Goal: Task Accomplishment & Management: Manage account settings

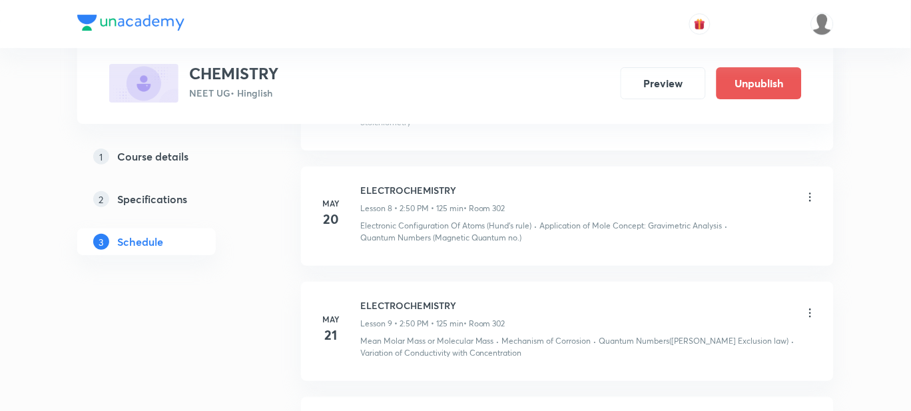
scroll to position [915, 0]
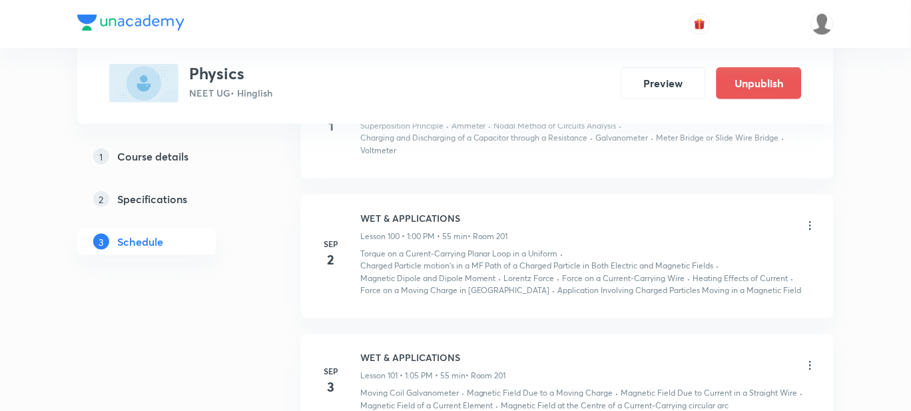
scroll to position [12043, 0]
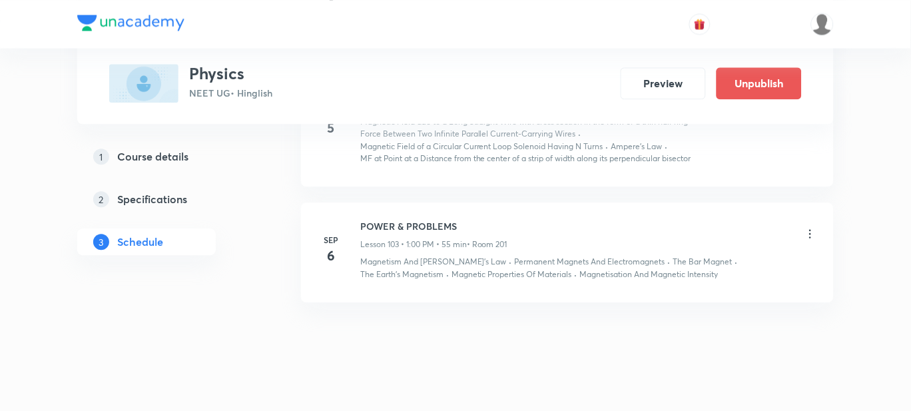
click at [806, 227] on icon at bounding box center [810, 233] width 13 height 13
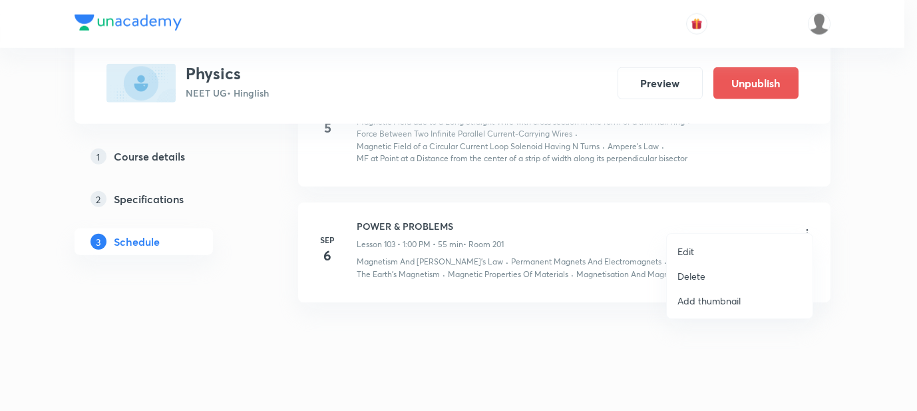
click at [696, 250] on li "Edit" at bounding box center [740, 251] width 146 height 25
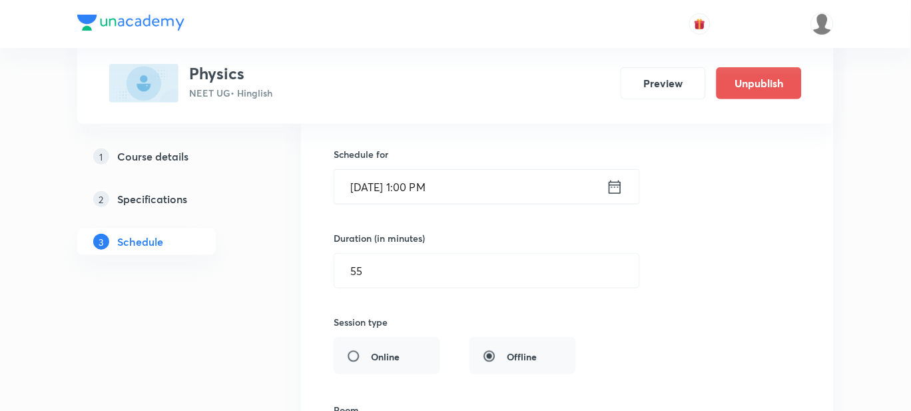
scroll to position [11627, 0]
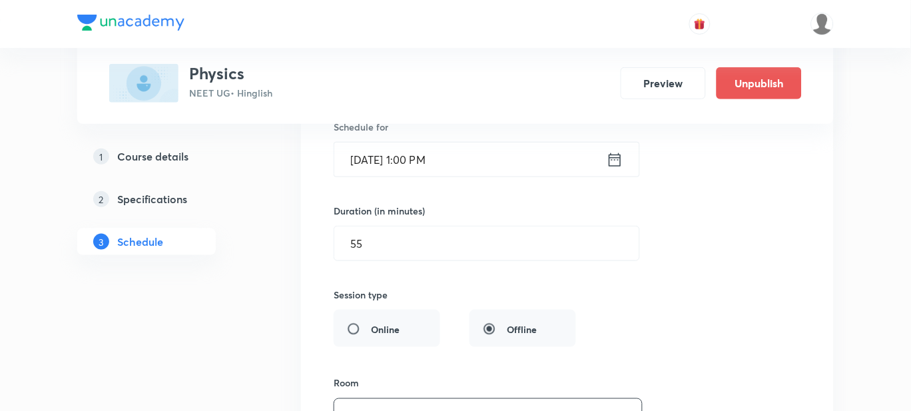
click at [433, 146] on input "Sep 6, 2025, 1:00 PM" at bounding box center [470, 159] width 272 height 34
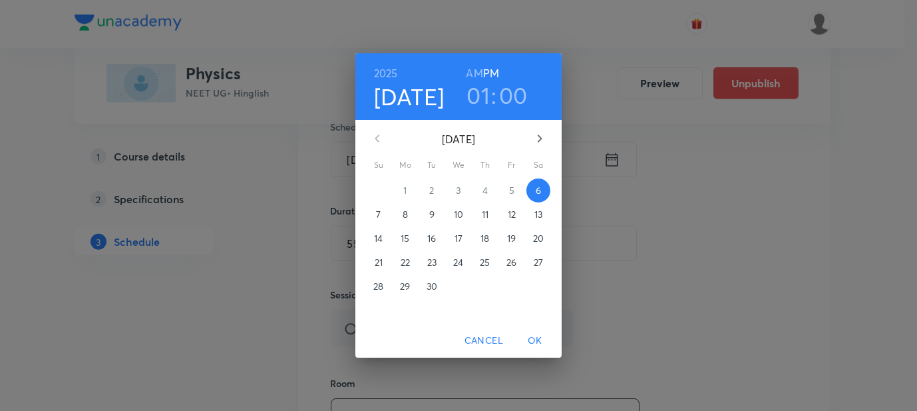
click at [483, 99] on h3 "01" at bounding box center [478, 95] width 23 height 28
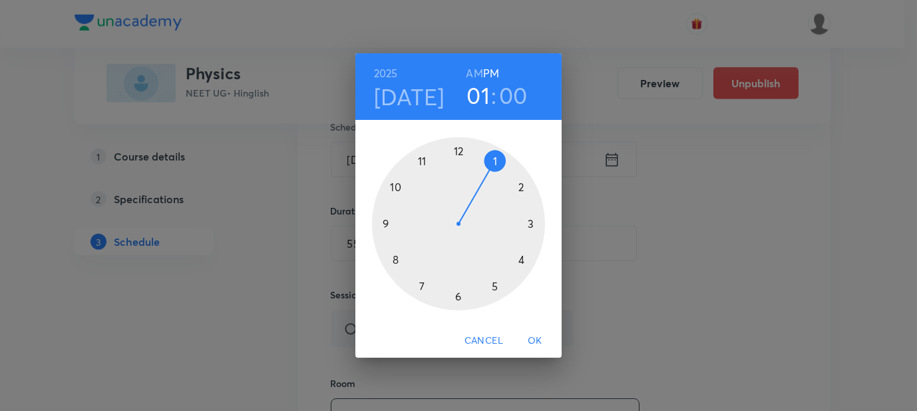
click at [461, 150] on div at bounding box center [458, 223] width 173 height 173
drag, startPoint x: 459, startPoint y: 151, endPoint x: 383, endPoint y: 208, distance: 94.5
click at [383, 208] on div at bounding box center [458, 223] width 173 height 173
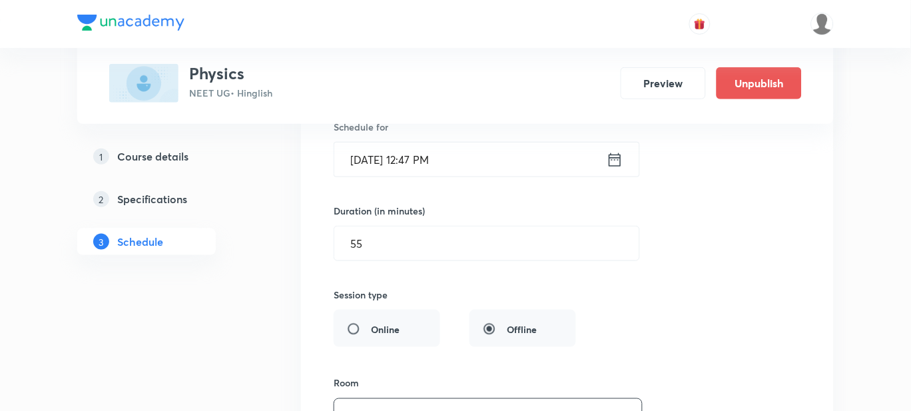
click at [452, 142] on input "Sep 6, 2025, 12:47 PM" at bounding box center [470, 159] width 272 height 34
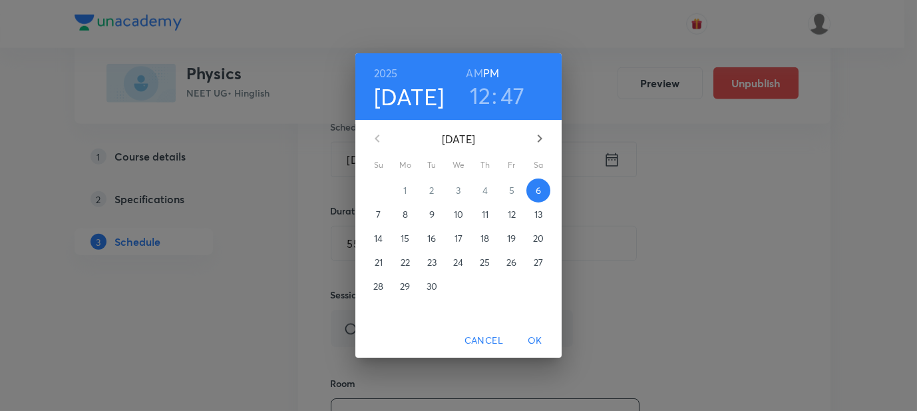
click at [512, 89] on h3 "47" at bounding box center [513, 95] width 25 height 28
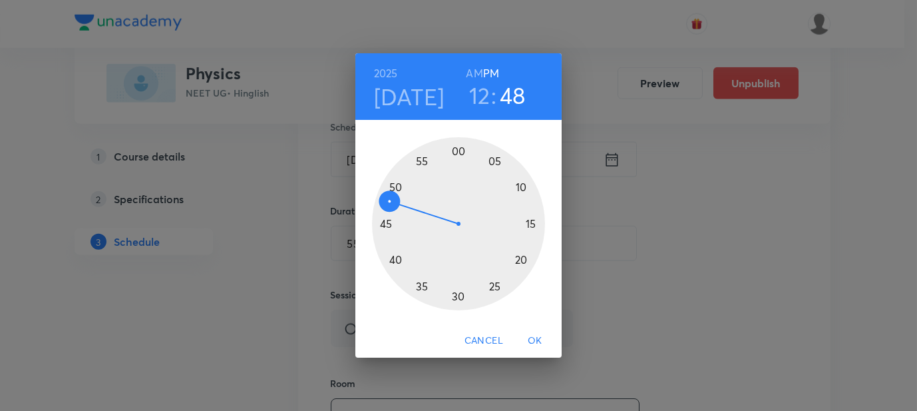
drag, startPoint x: 385, startPoint y: 212, endPoint x: 386, endPoint y: 202, distance: 10.1
click at [386, 202] on div at bounding box center [458, 223] width 173 height 173
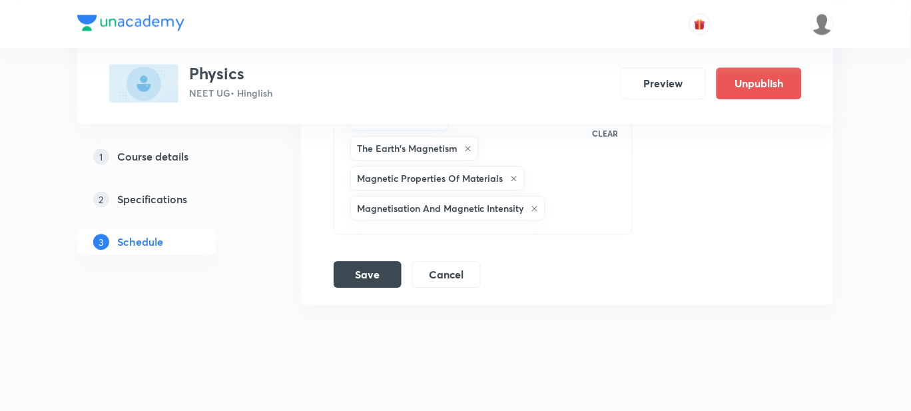
scroll to position [12080, 0]
click at [375, 258] on button "Save" at bounding box center [368, 271] width 68 height 27
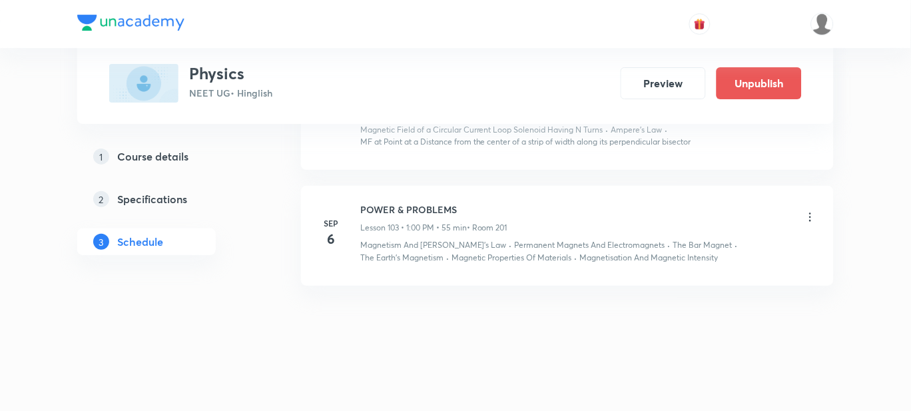
scroll to position [11431, 0]
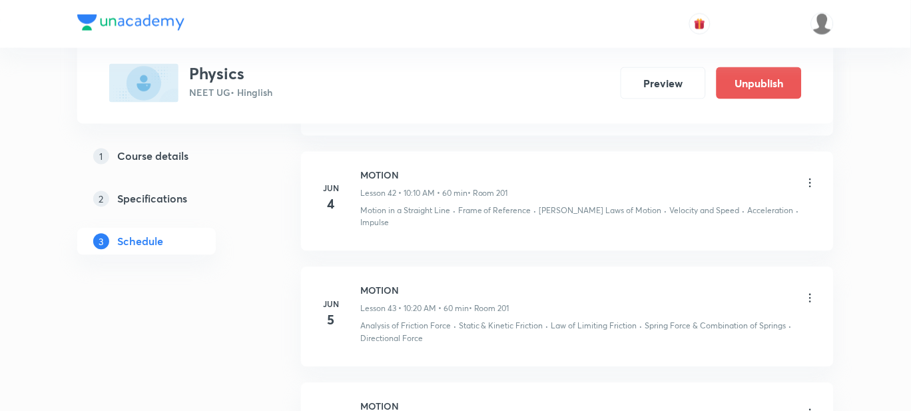
scroll to position [5659, 0]
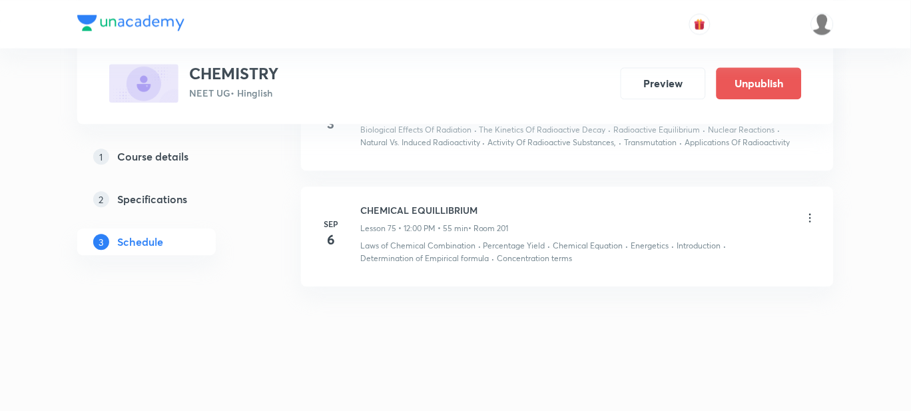
scroll to position [9165, 0]
click at [808, 215] on icon at bounding box center [810, 216] width 13 height 13
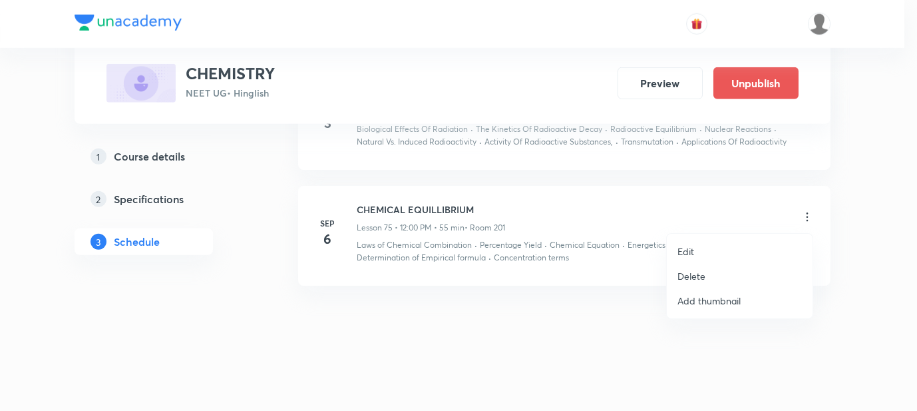
click at [709, 275] on li "Delete" at bounding box center [740, 276] width 146 height 25
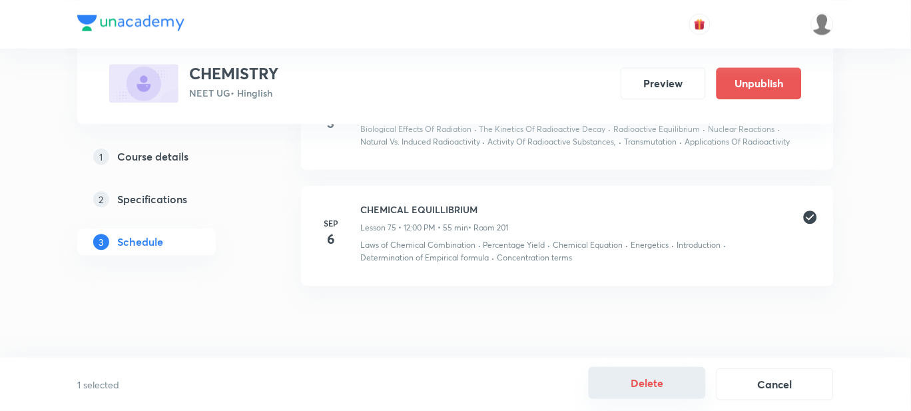
click at [637, 387] on button "Delete" at bounding box center [647, 383] width 117 height 32
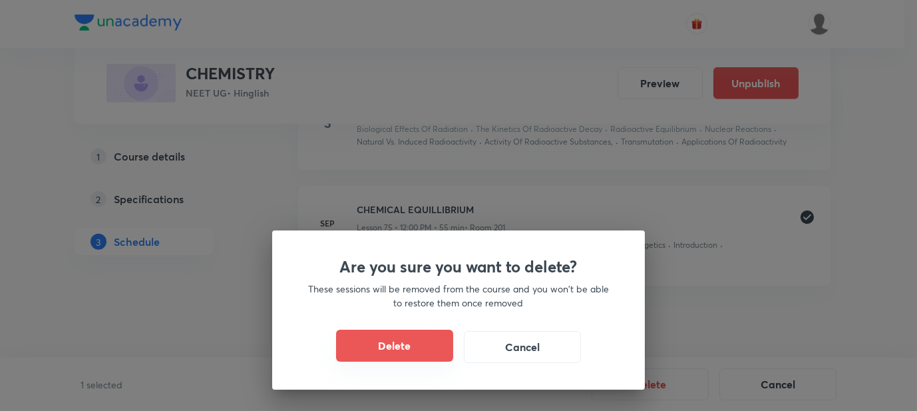
click at [401, 361] on button "Delete" at bounding box center [394, 346] width 117 height 32
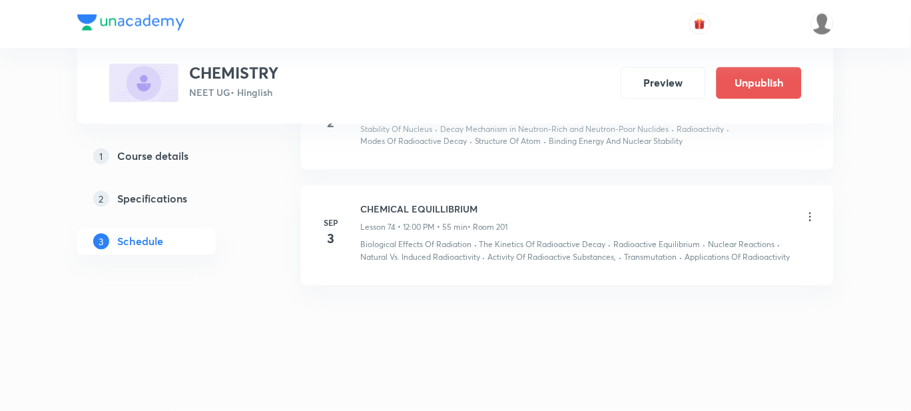
scroll to position [9049, 0]
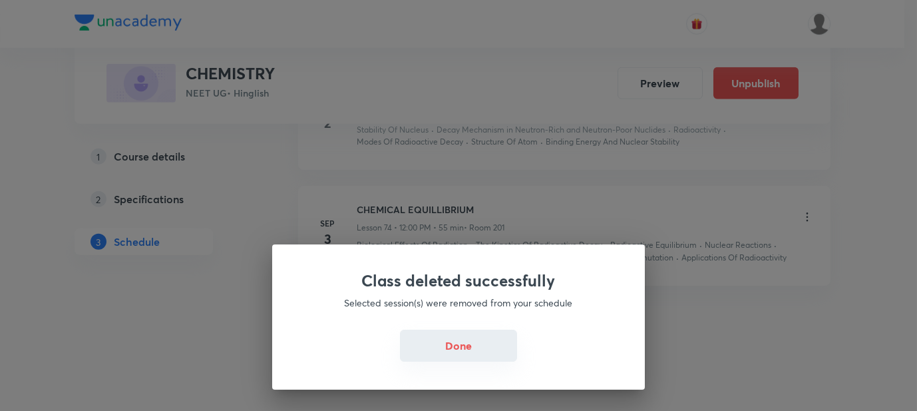
click at [441, 351] on button "Done" at bounding box center [458, 346] width 117 height 32
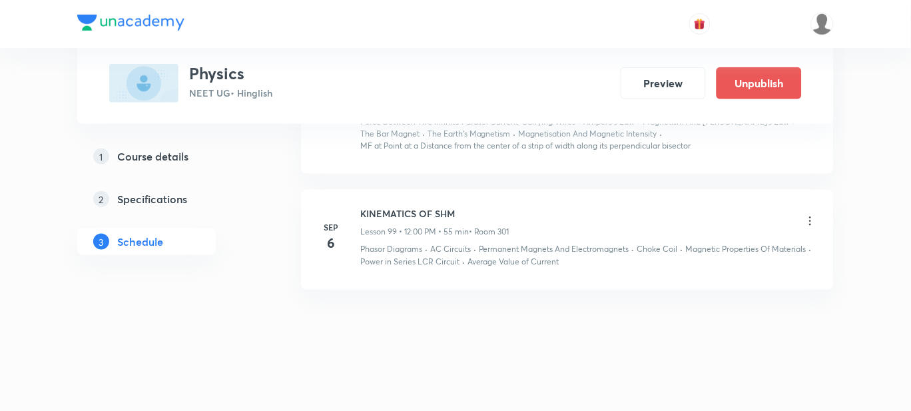
scroll to position [11693, 0]
click at [810, 218] on icon at bounding box center [810, 220] width 13 height 13
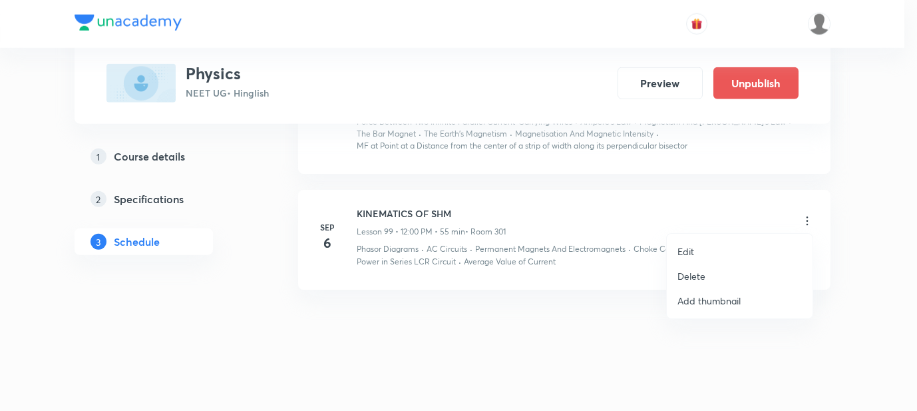
click at [723, 278] on li "Delete" at bounding box center [740, 276] width 146 height 25
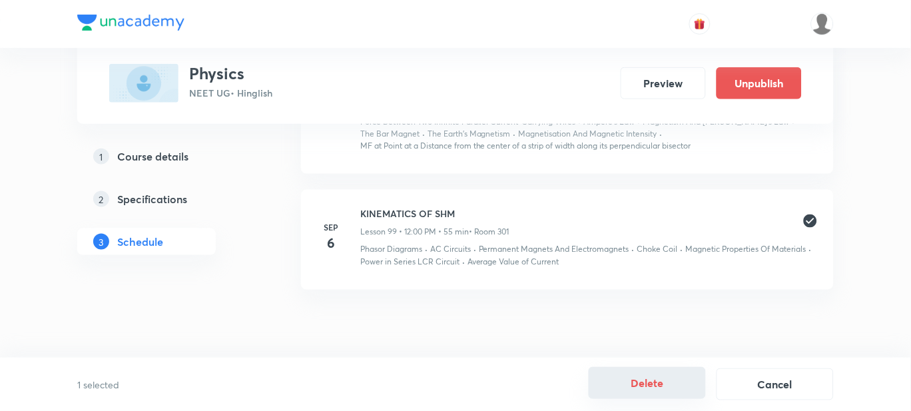
click at [649, 387] on button "Delete" at bounding box center [647, 383] width 117 height 32
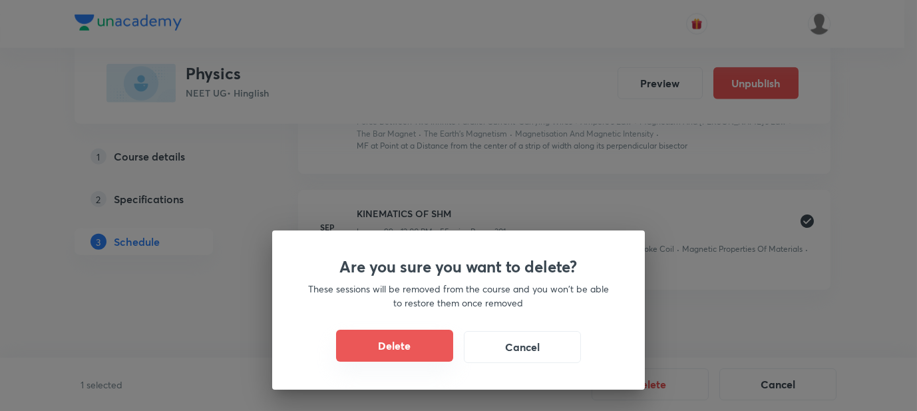
drag, startPoint x: 390, startPoint y: 353, endPoint x: 300, endPoint y: 248, distance: 138.8
click at [389, 353] on button "Delete" at bounding box center [394, 347] width 117 height 32
